Goal: Transaction & Acquisition: Obtain resource

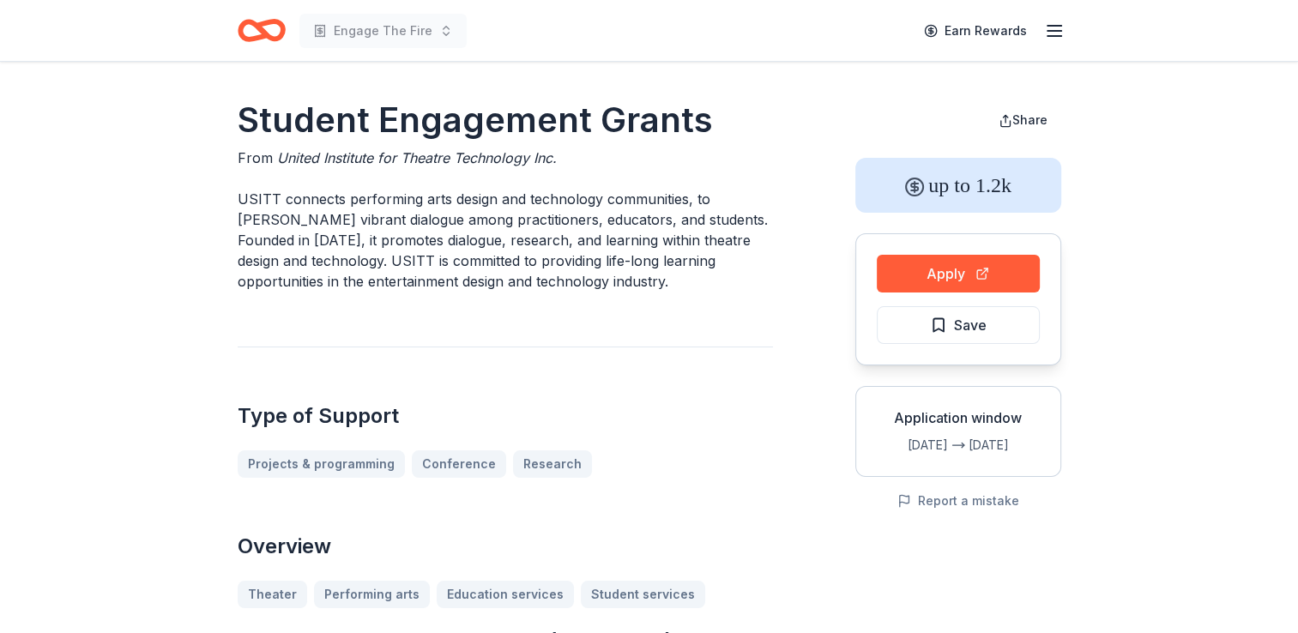
click at [280, 33] on icon "Home" at bounding box center [269, 29] width 27 height 17
click at [1066, 28] on div "Engage The Fire Earn Rewards" at bounding box center [649, 30] width 879 height 61
click at [1059, 33] on icon "button" at bounding box center [1054, 31] width 21 height 21
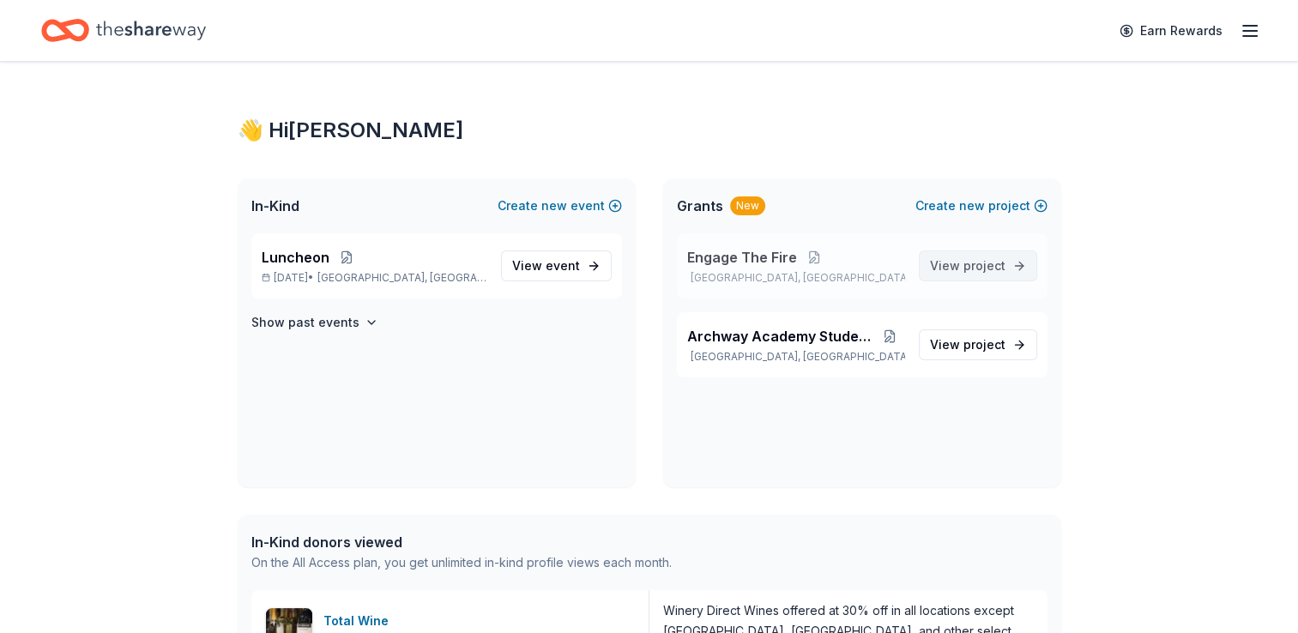
click at [999, 269] on span "project" at bounding box center [985, 265] width 42 height 15
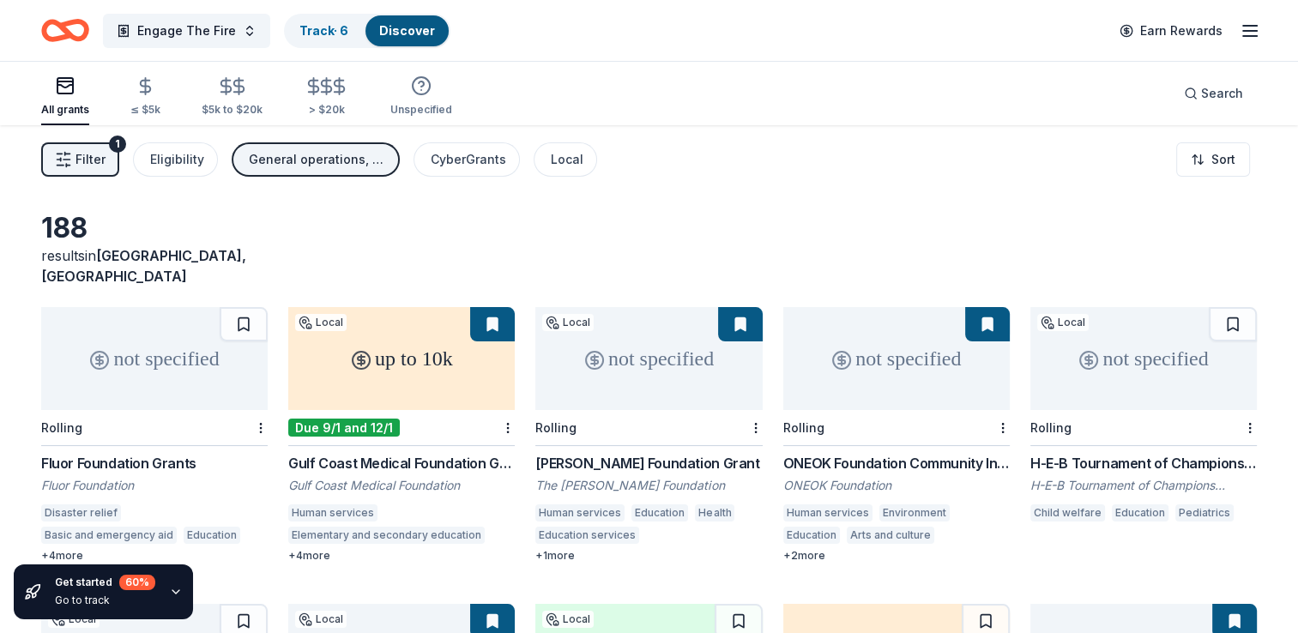
click at [388, 336] on div "up to 10k" at bounding box center [401, 358] width 227 height 103
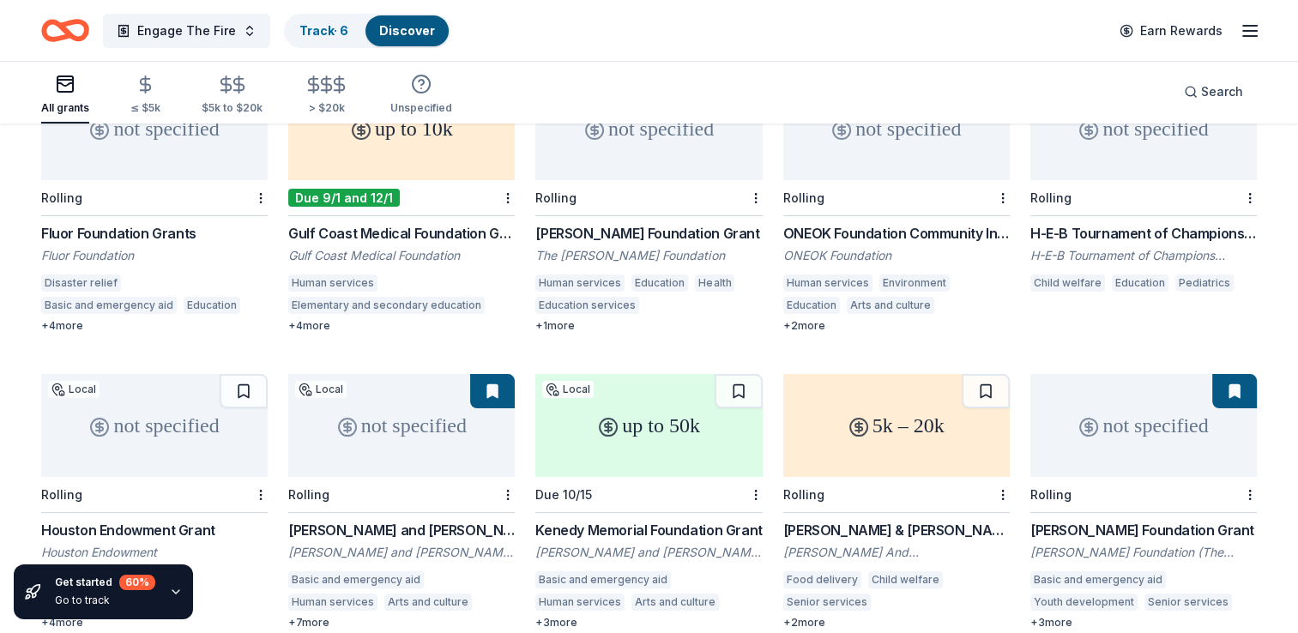
scroll to position [257, 0]
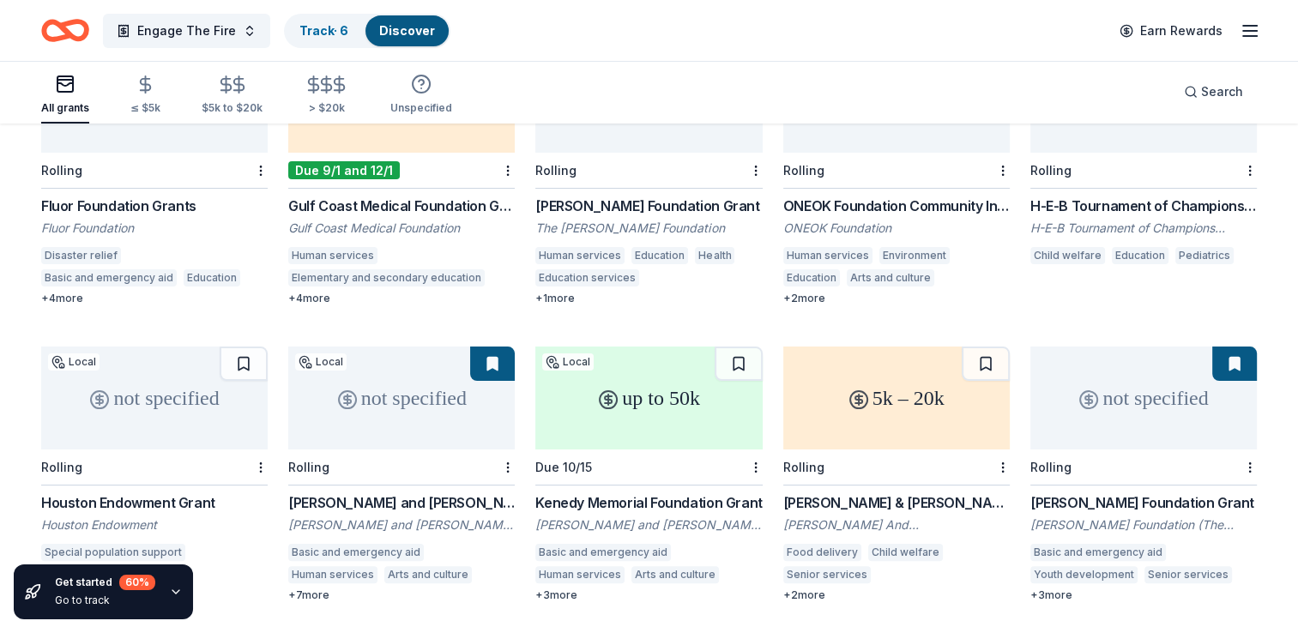
click at [879, 166] on div "Rolling" at bounding box center [896, 171] width 227 height 36
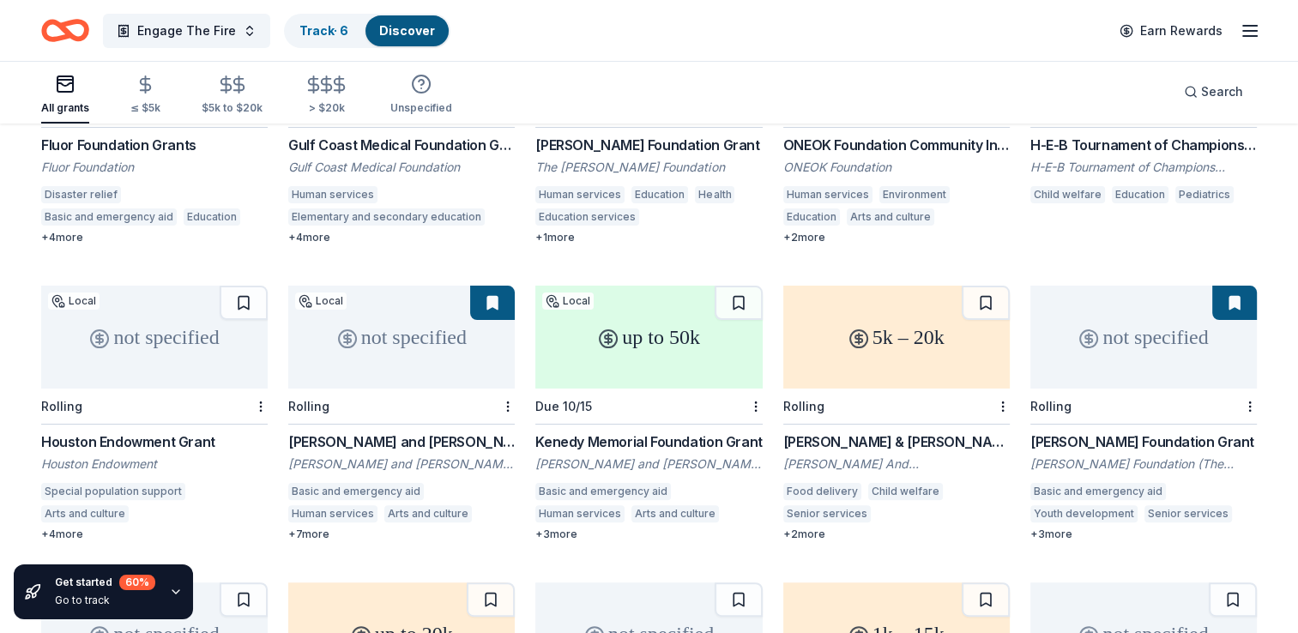
scroll to position [515, 0]
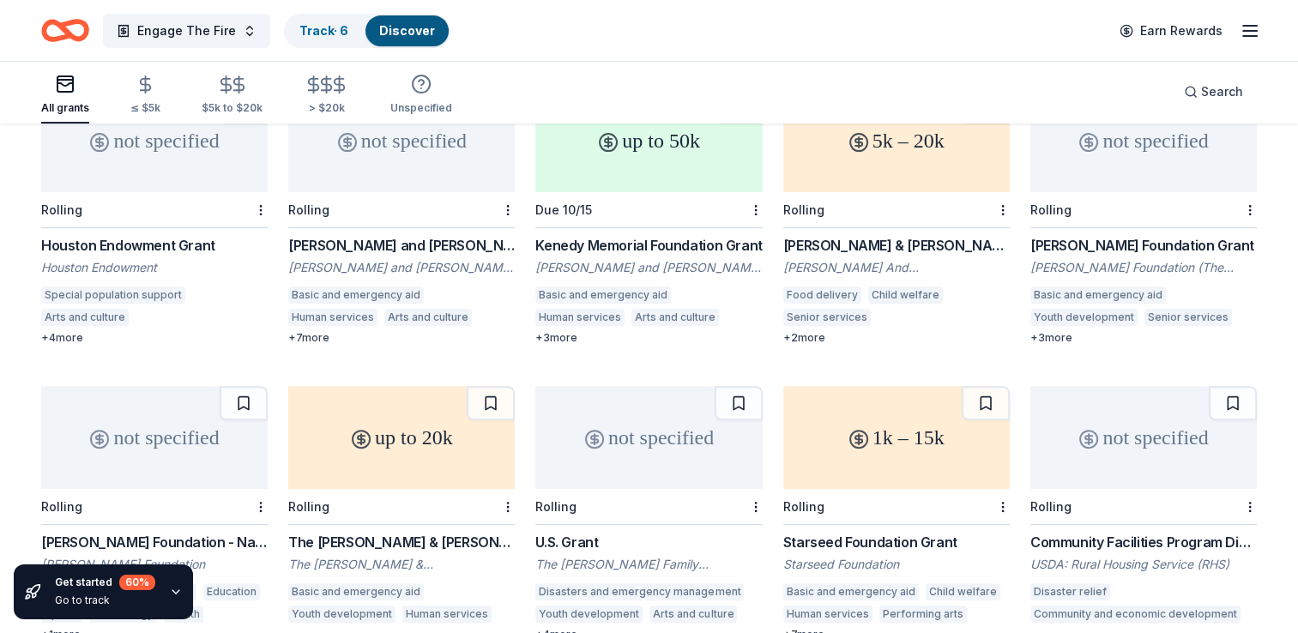
click at [1155, 166] on div "not specified" at bounding box center [1144, 140] width 227 height 103
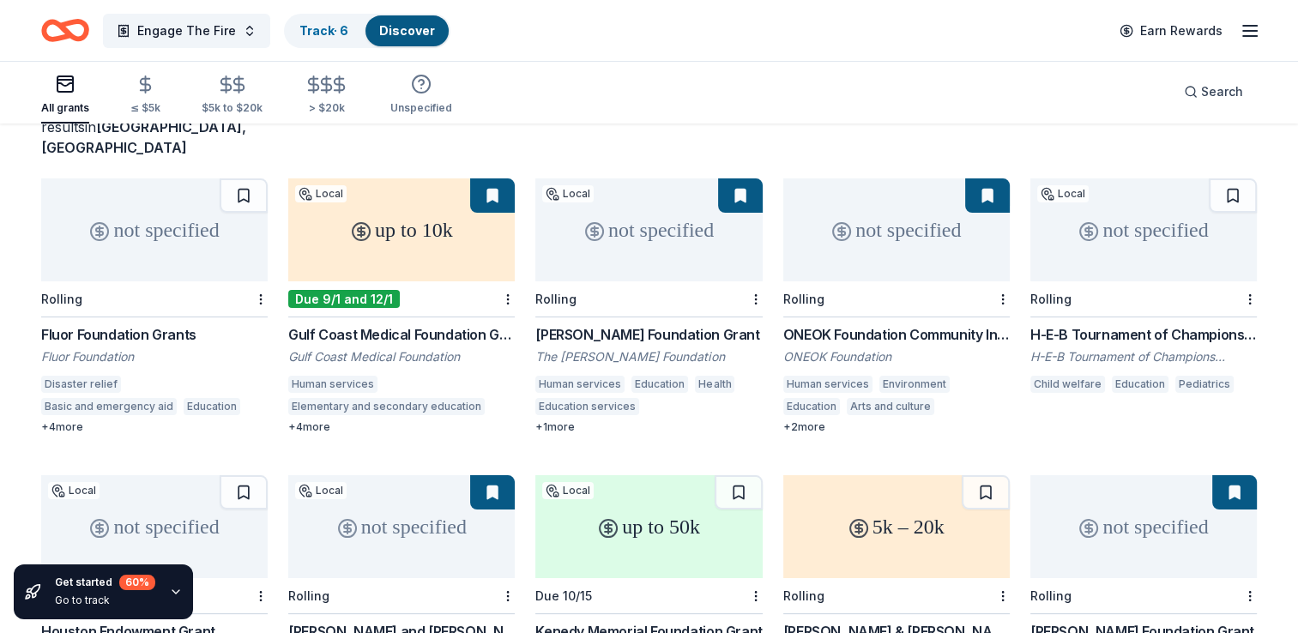
scroll to position [0, 0]
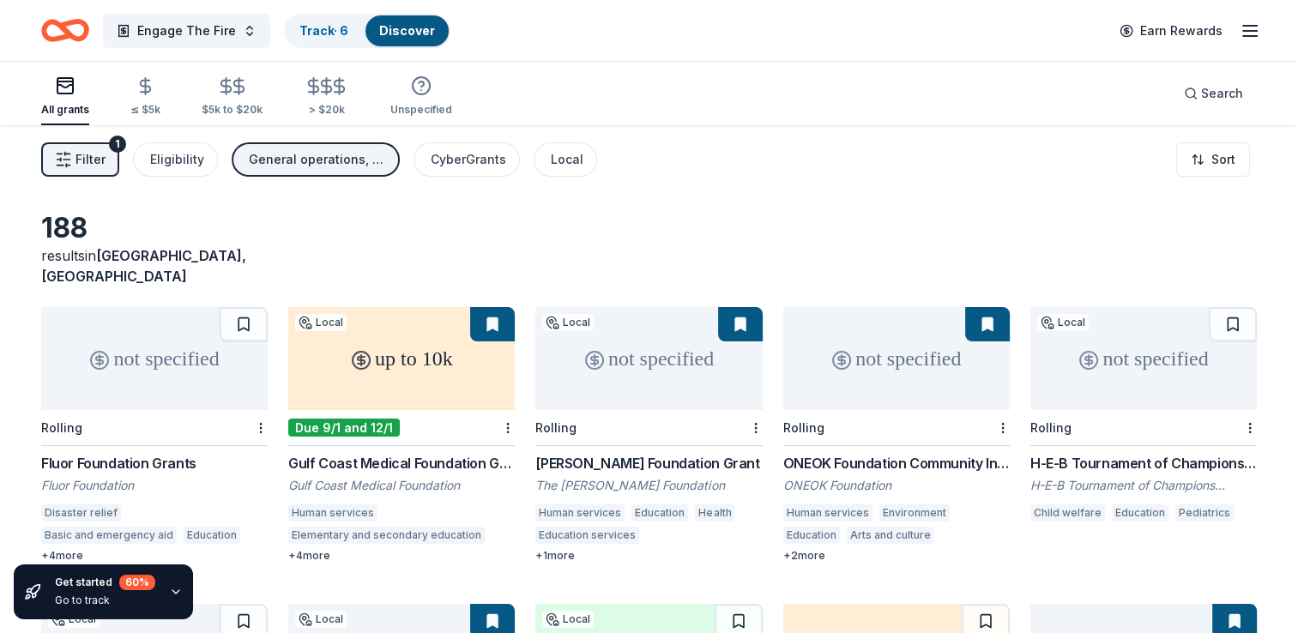
click at [408, 36] on link "Discover" at bounding box center [407, 30] width 56 height 15
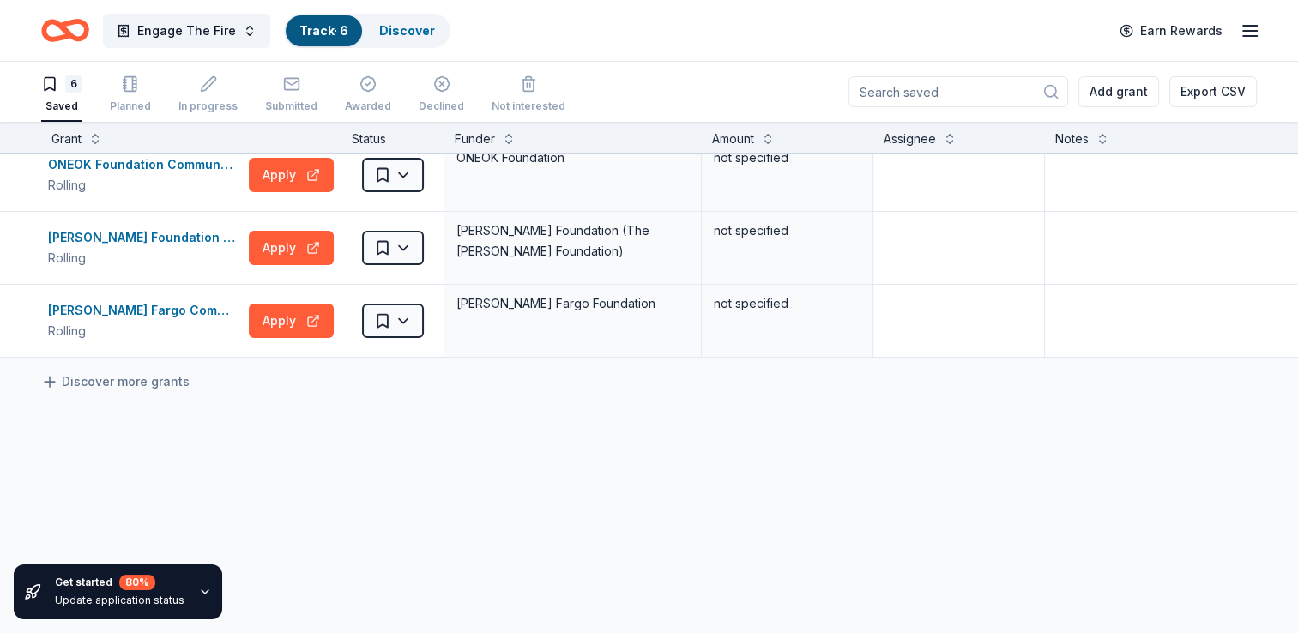
scroll to position [257, 0]
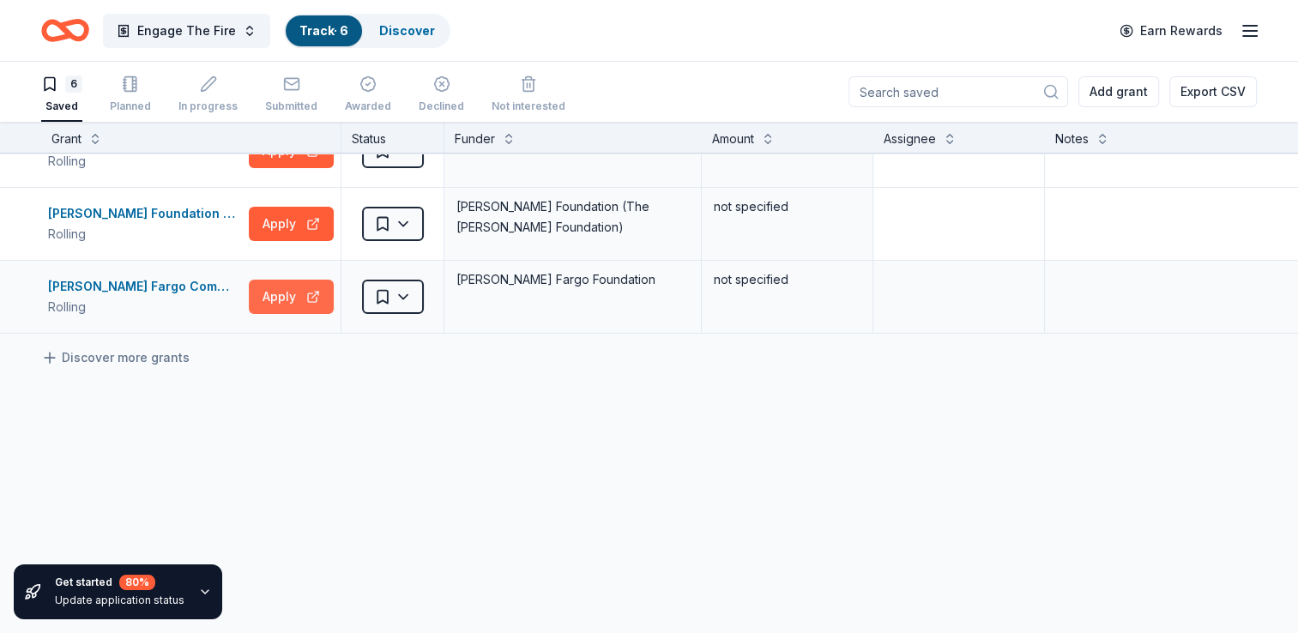
click at [290, 292] on button "Apply" at bounding box center [291, 297] width 85 height 34
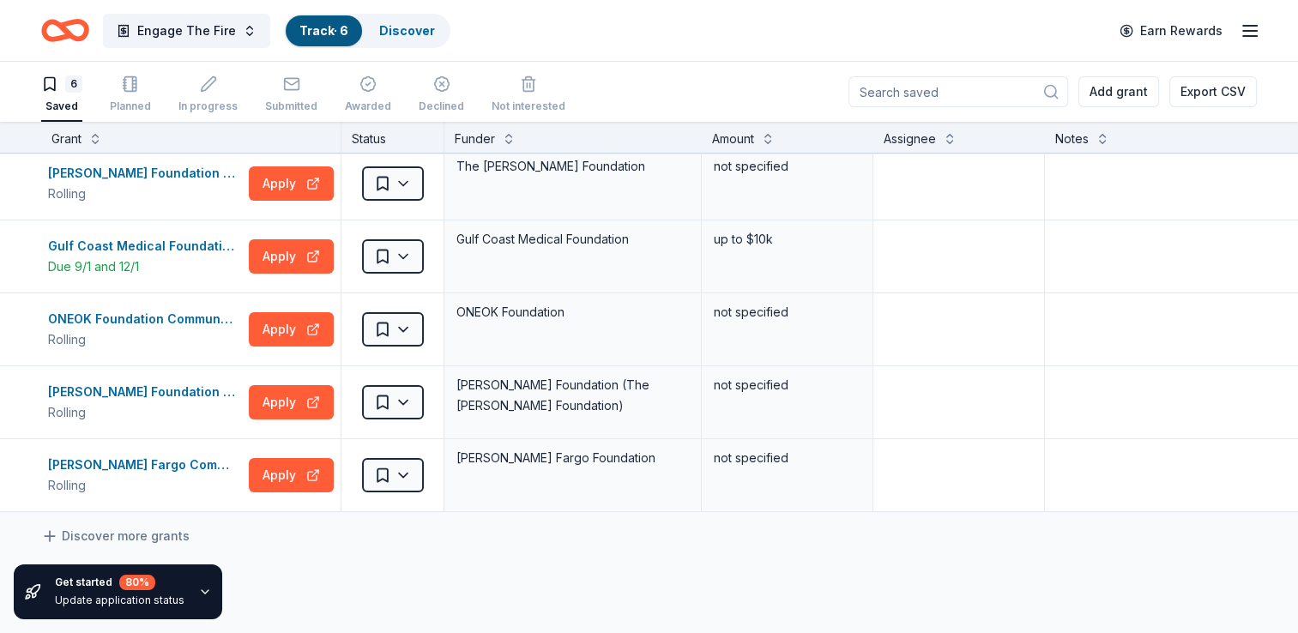
scroll to position [172, 0]
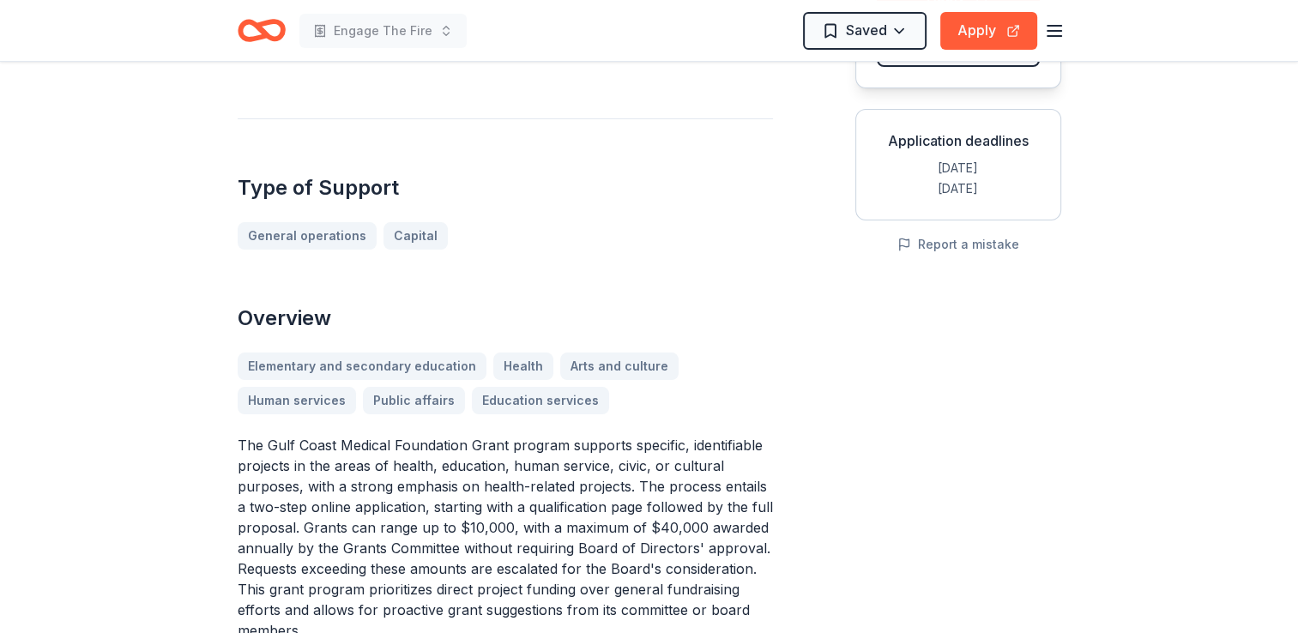
scroll to position [257, 0]
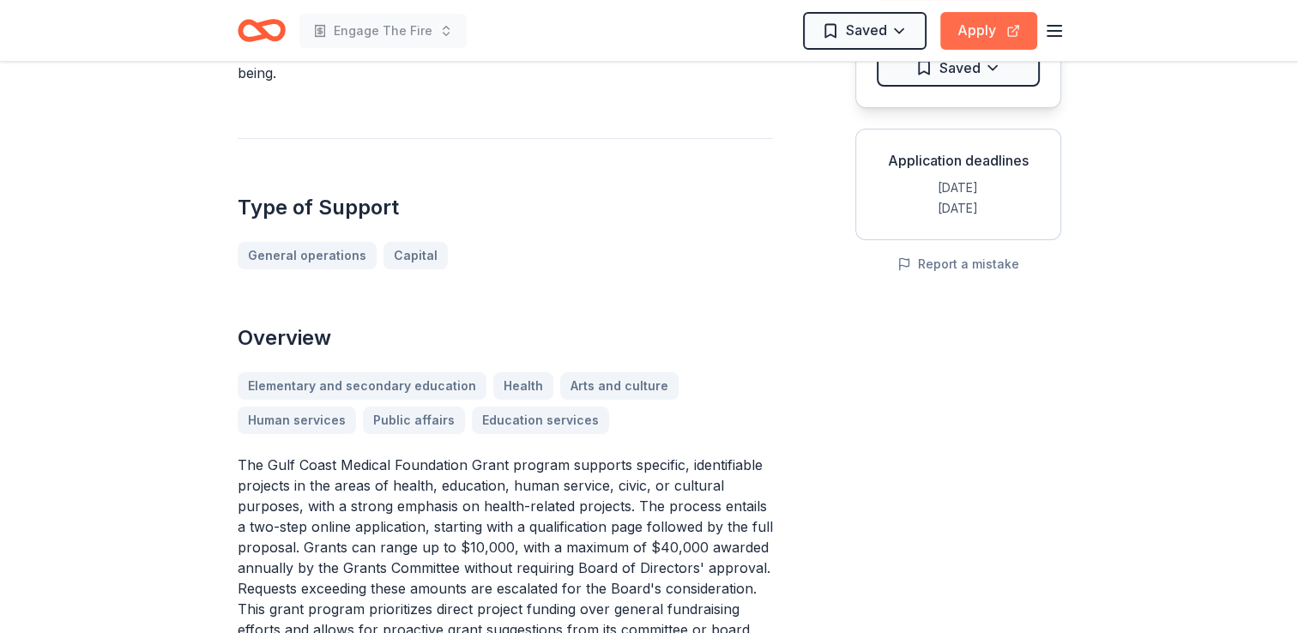
click at [989, 38] on button "Apply" at bounding box center [989, 31] width 97 height 38
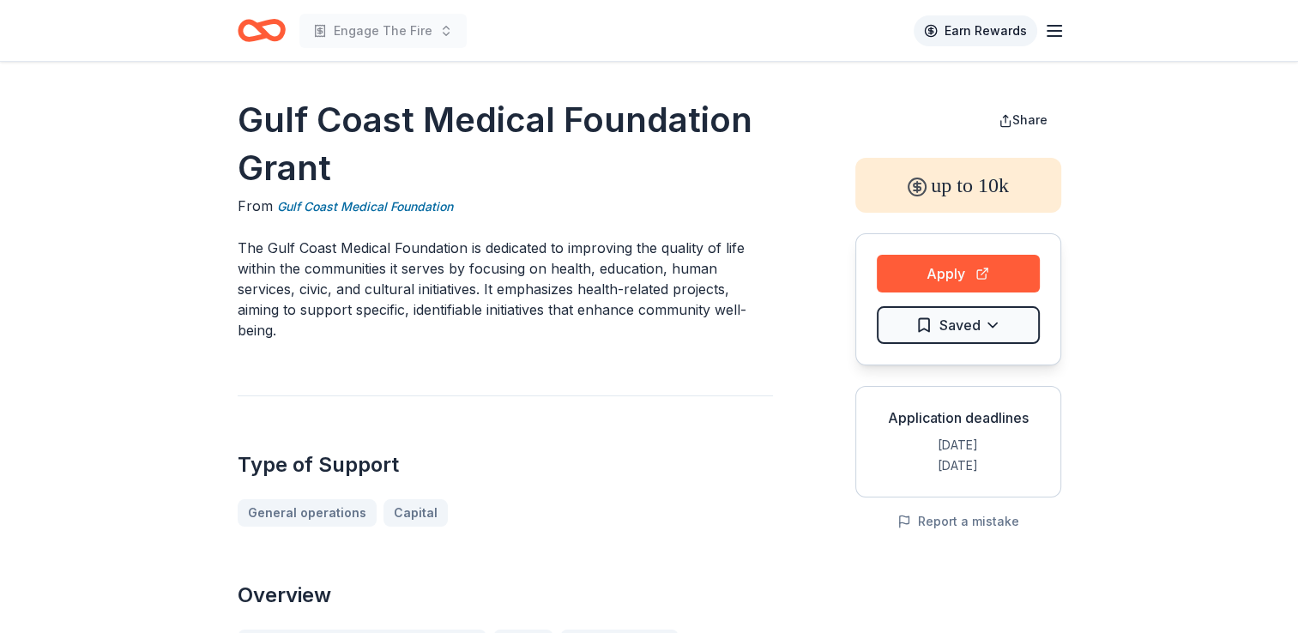
scroll to position [0, 0]
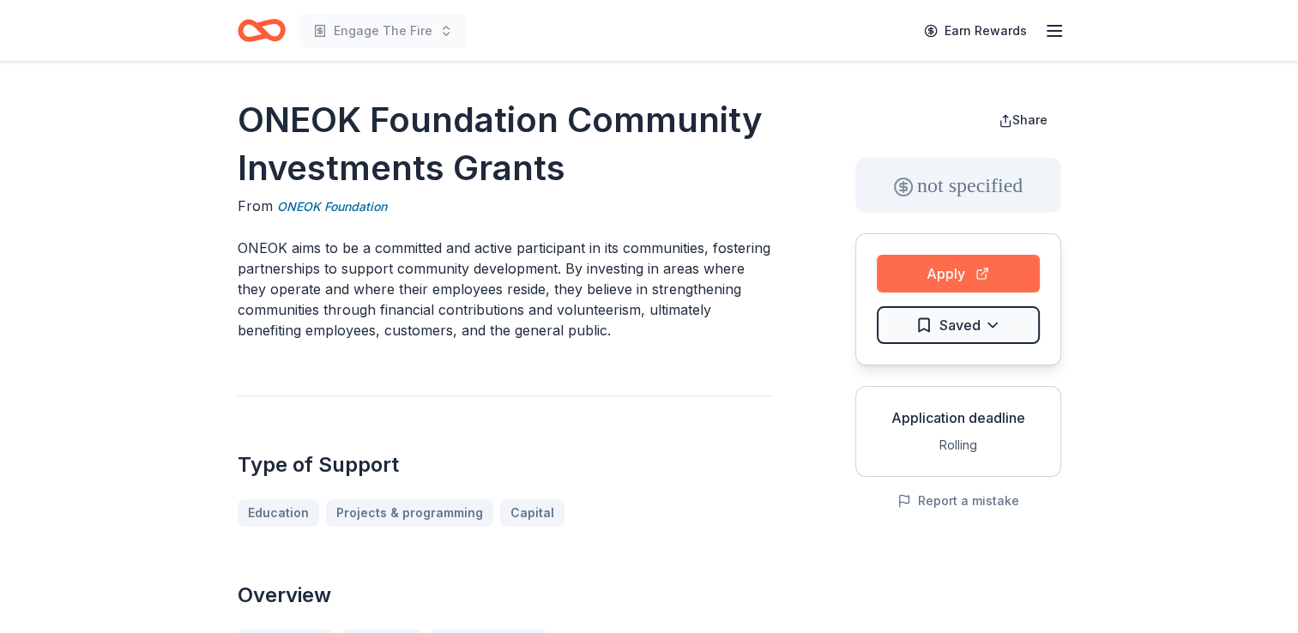
click at [934, 284] on button "Apply" at bounding box center [958, 274] width 163 height 38
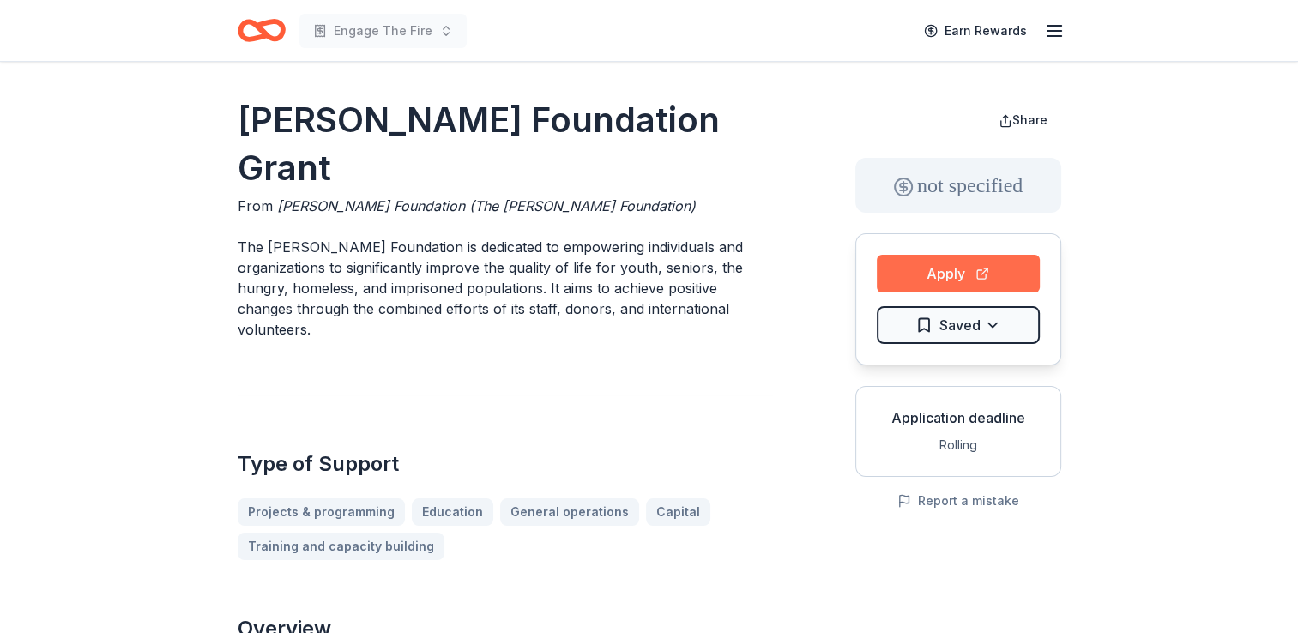
click at [983, 270] on button "Apply" at bounding box center [958, 274] width 163 height 38
